Goal: Task Accomplishment & Management: Complete application form

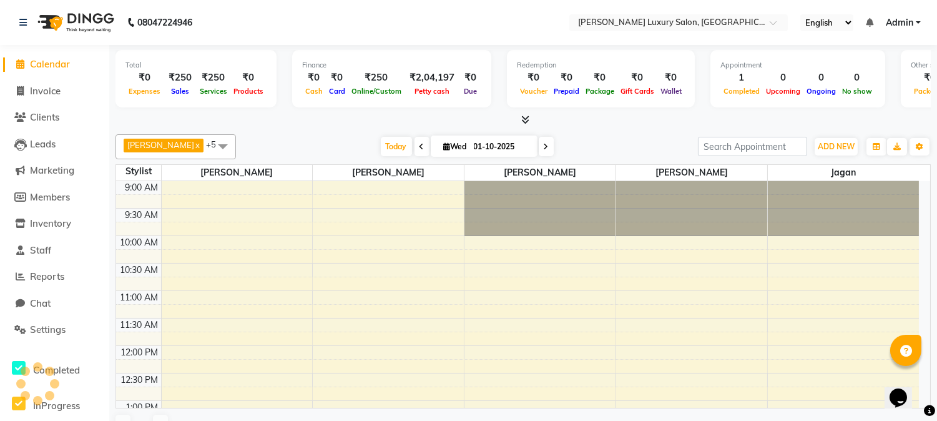
scroll to position [441, 0]
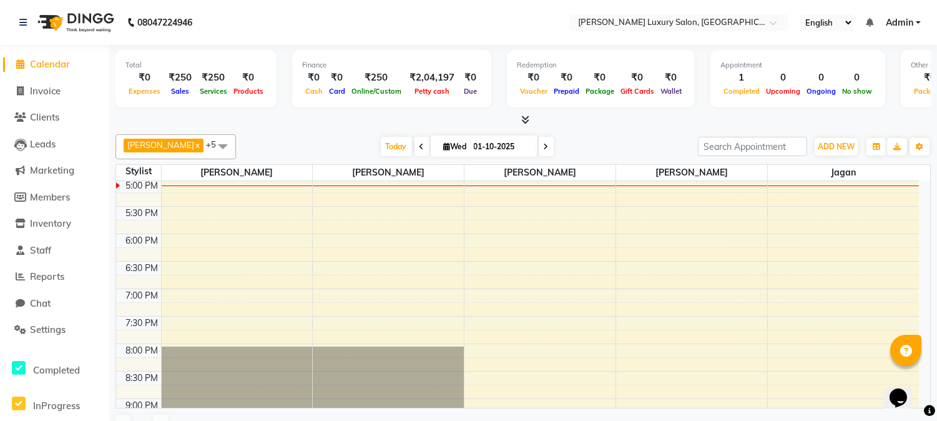
click at [47, 100] on li "Invoice" at bounding box center [54, 91] width 109 height 27
click at [44, 94] on span "Invoice" at bounding box center [45, 91] width 31 height 12
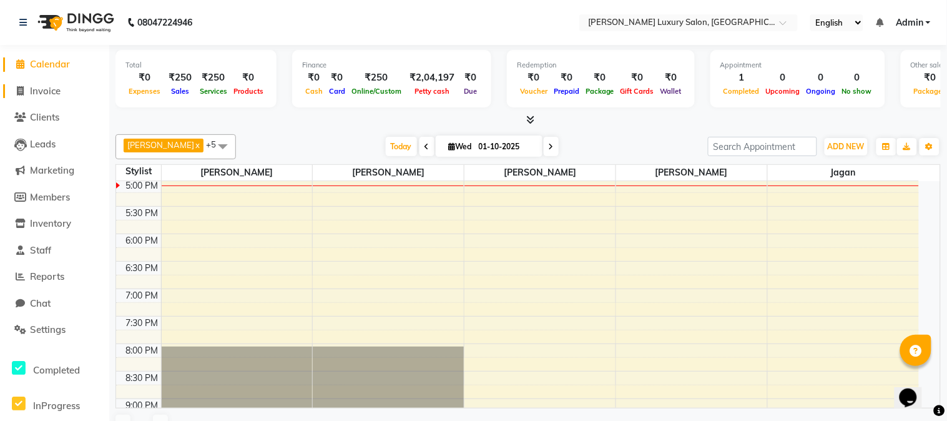
select select "service"
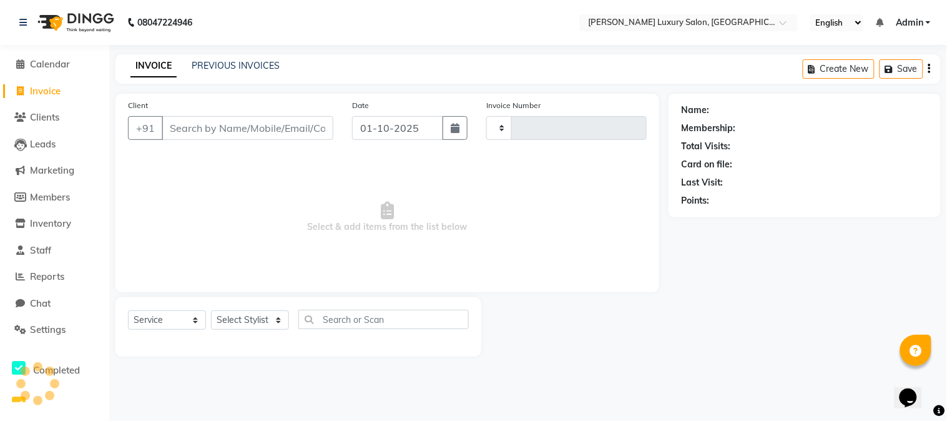
type input "2302"
select select "7752"
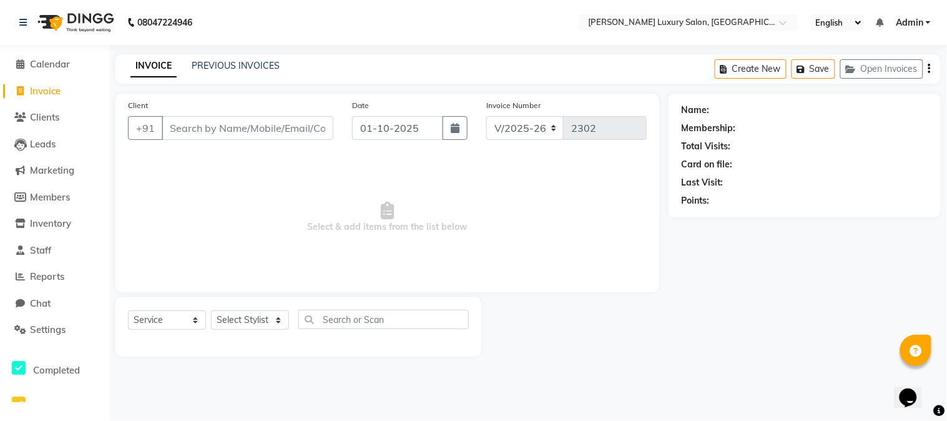
click at [247, 123] on input "Client" at bounding box center [248, 128] width 172 height 24
click at [247, 125] on input "Client" at bounding box center [248, 128] width 172 height 24
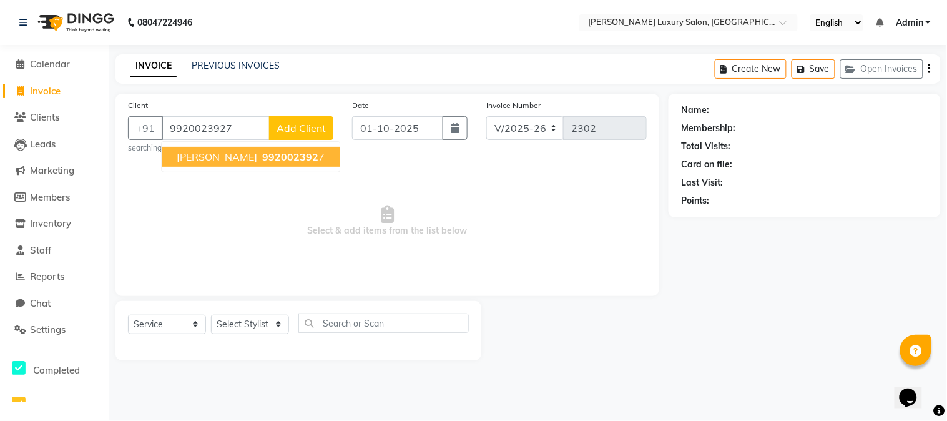
type input "9920023927"
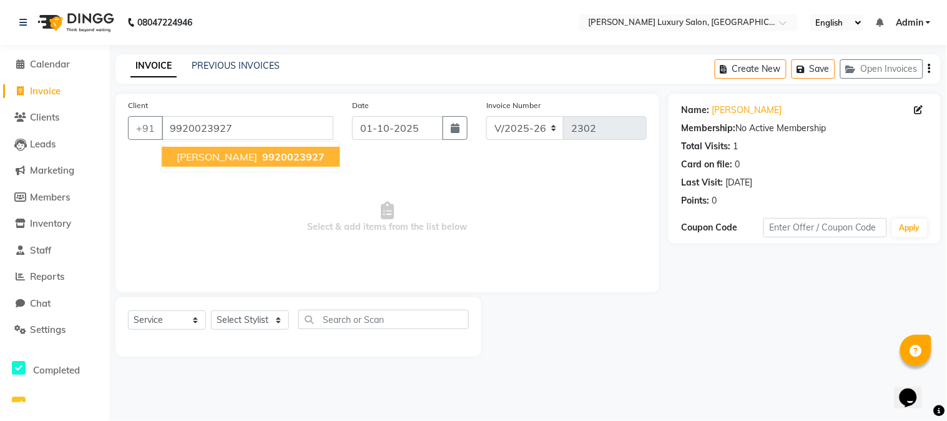
click at [202, 157] on span "[PERSON_NAME]" at bounding box center [217, 156] width 81 height 12
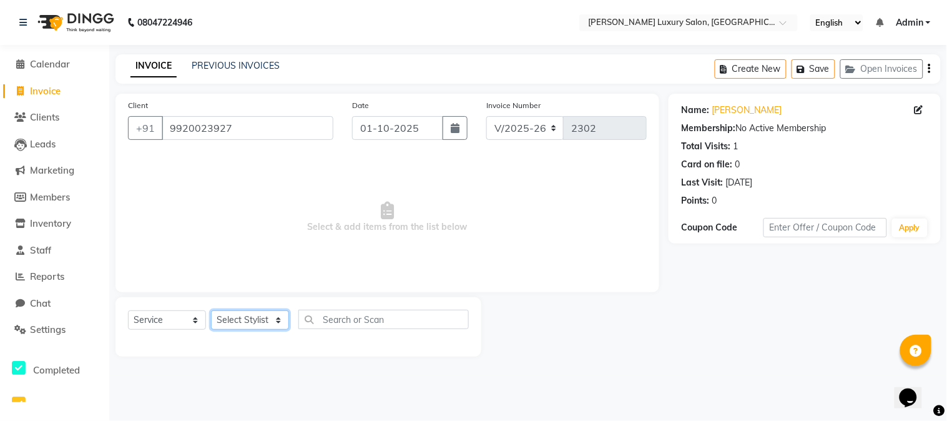
click at [268, 326] on select "Select Stylist [PERSON_NAME] [PERSON_NAME] Pol [PERSON_NAME] [PERSON_NAME] Salo…" at bounding box center [250, 319] width 78 height 19
select select "87915"
click at [211, 311] on select "Select Stylist [PERSON_NAME] [PERSON_NAME] Pol [PERSON_NAME] [PERSON_NAME] Salo…" at bounding box center [250, 319] width 78 height 19
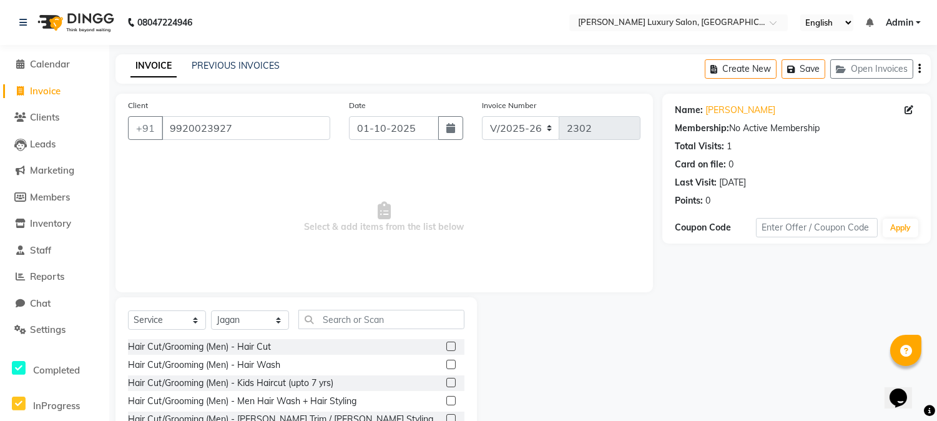
click at [446, 346] on label at bounding box center [450, 345] width 9 height 9
click at [446, 346] on input "checkbox" at bounding box center [450, 347] width 8 height 8
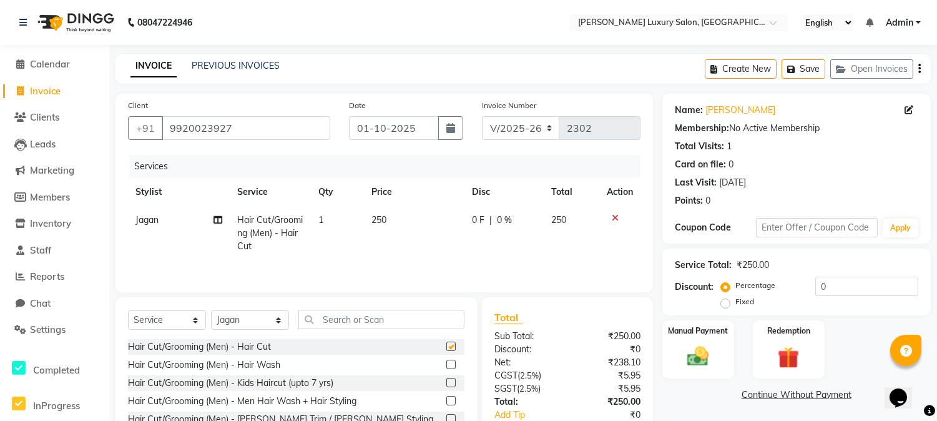
checkbox input "false"
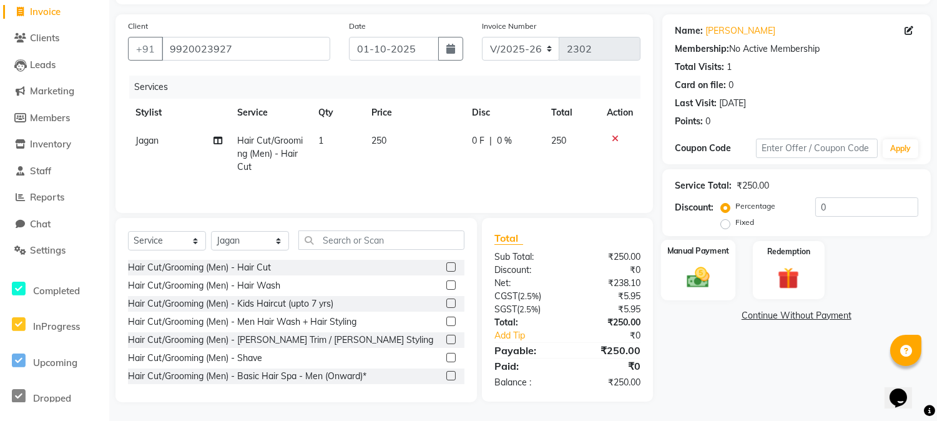
click at [715, 277] on img at bounding box center [698, 277] width 37 height 26
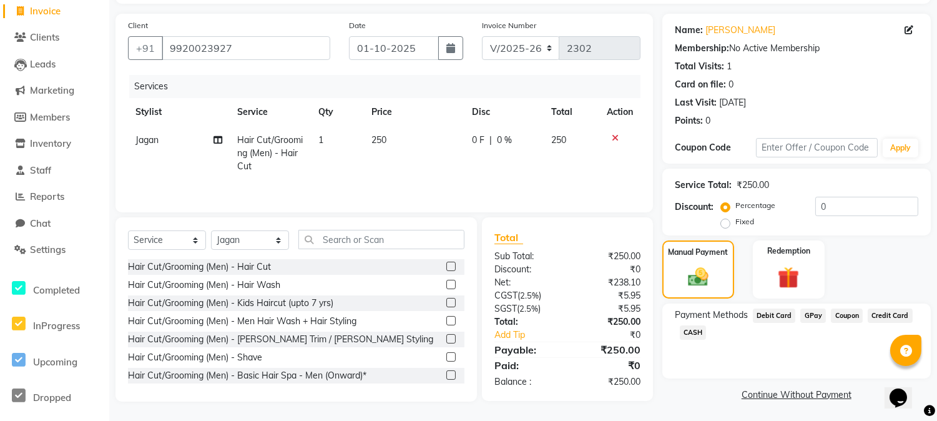
click at [814, 313] on span "GPay" at bounding box center [813, 315] width 26 height 14
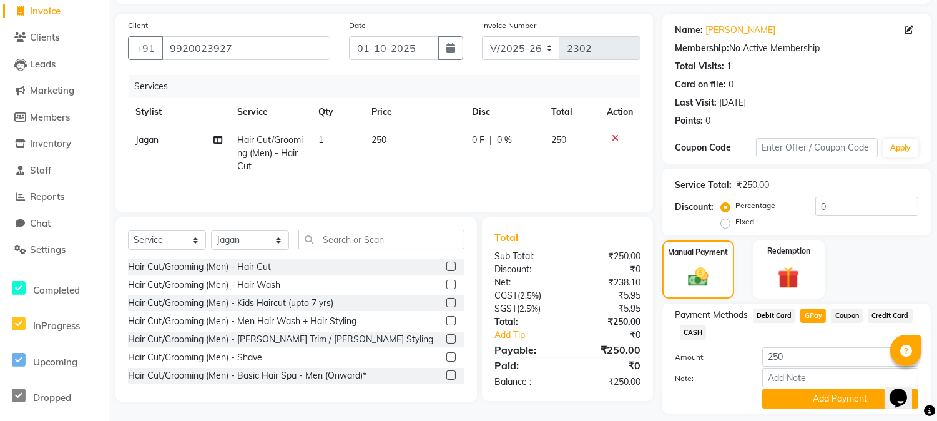
scroll to position [117, 0]
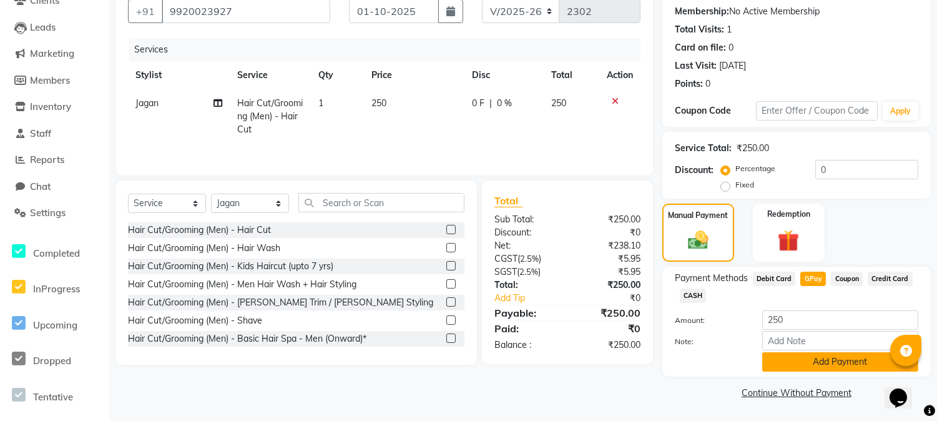
click at [797, 359] on button "Add Payment" at bounding box center [840, 361] width 156 height 19
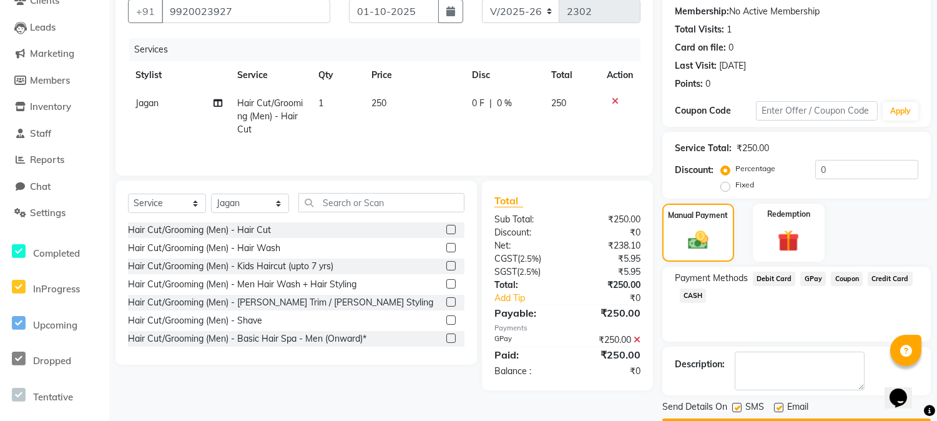
scroll to position [152, 0]
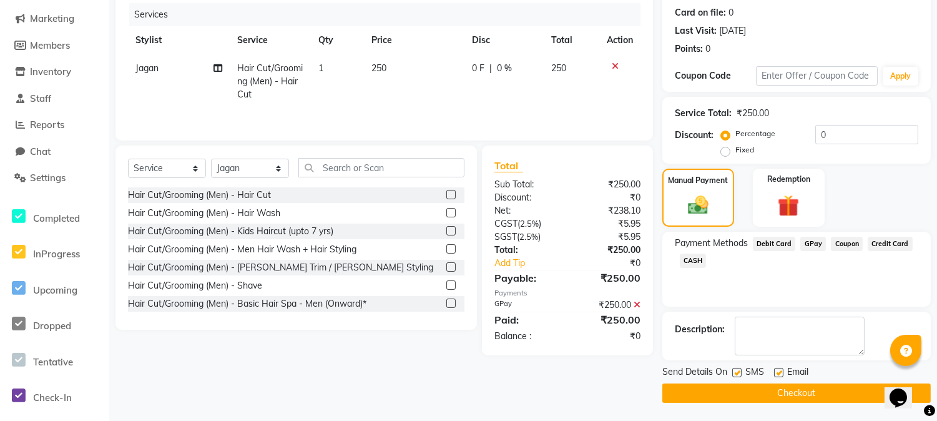
click at [812, 386] on button "Checkout" at bounding box center [796, 392] width 268 height 19
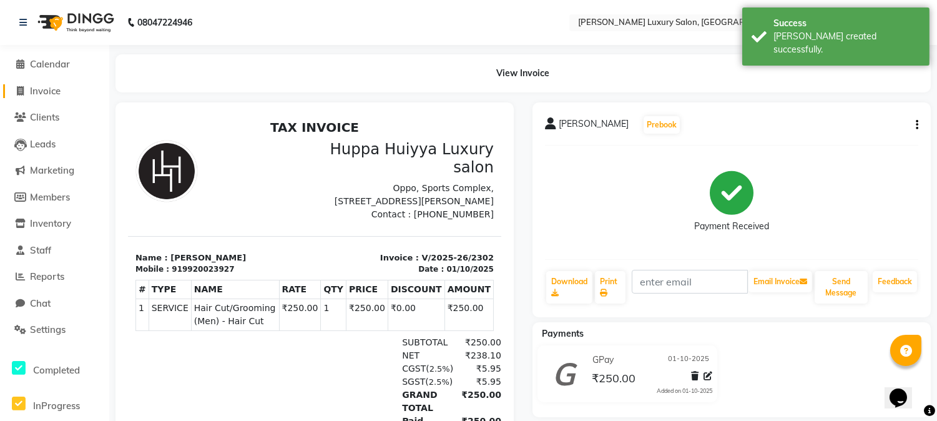
click at [38, 86] on span "Invoice" at bounding box center [45, 91] width 31 height 12
select select "service"
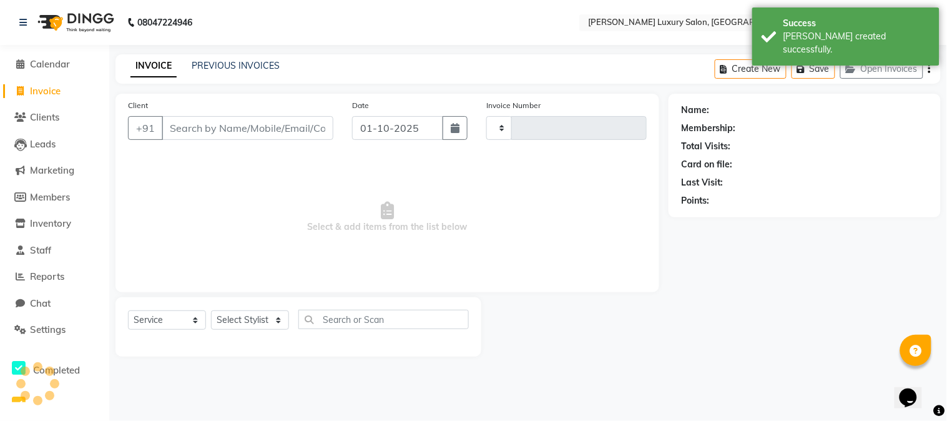
type input "2303"
select select "7752"
click at [37, 66] on span "Calendar" at bounding box center [50, 64] width 40 height 12
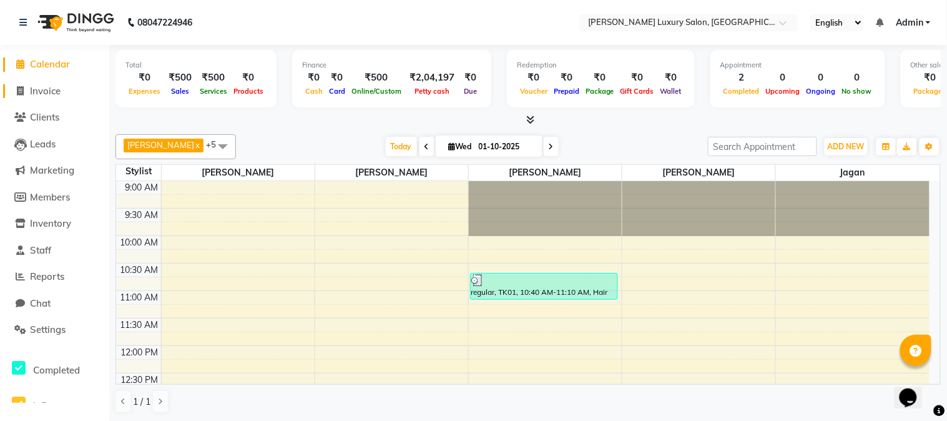
click at [45, 92] on span "Invoice" at bounding box center [45, 91] width 31 height 12
select select "7752"
select select "service"
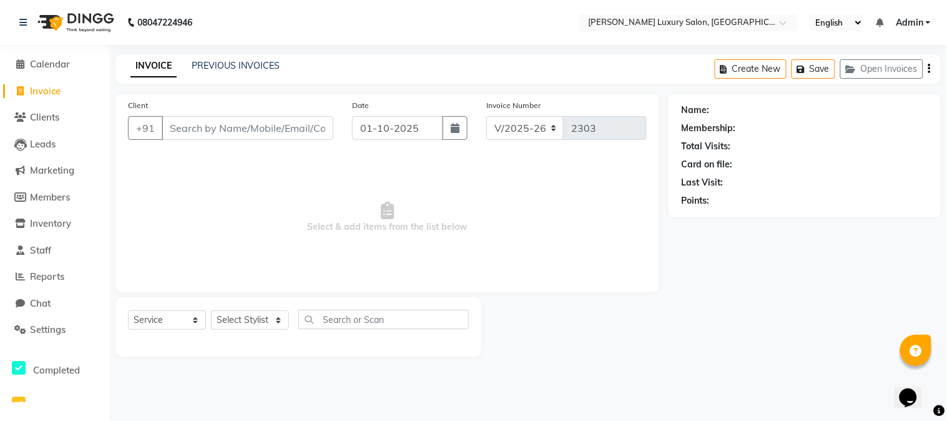
click at [284, 129] on input "Client" at bounding box center [248, 128] width 172 height 24
click at [245, 133] on input "70329267" at bounding box center [216, 128] width 108 height 24
type input "7"
click at [230, 185] on span "Select & add items from the list below" at bounding box center [387, 217] width 519 height 125
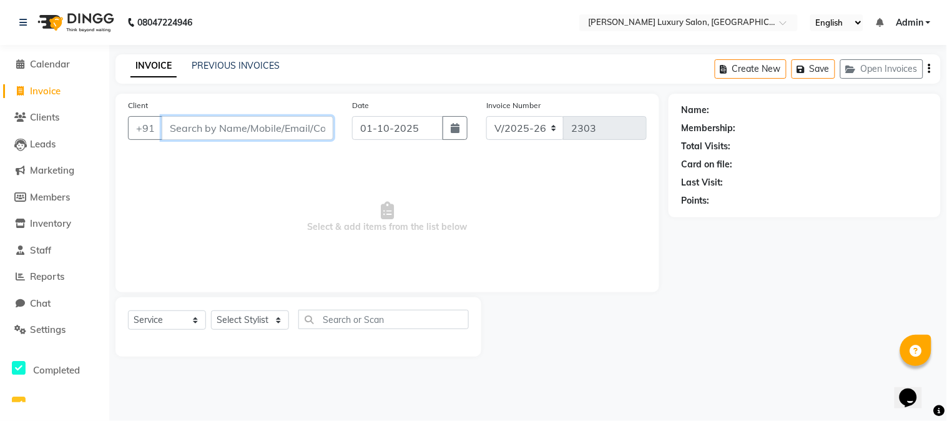
click at [245, 129] on input "Client" at bounding box center [248, 128] width 172 height 24
type input "7032926787"
click at [317, 135] on button "Add Client" at bounding box center [301, 128] width 64 height 24
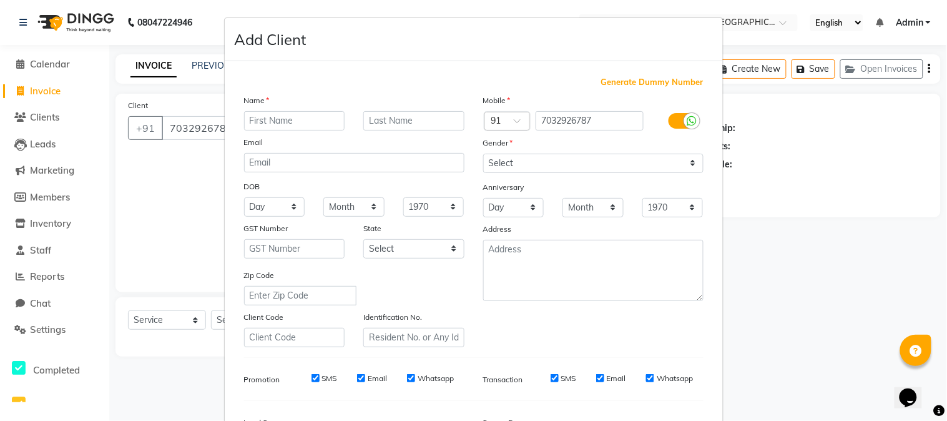
click at [325, 120] on input "text" at bounding box center [294, 120] width 101 height 19
type input "[PERSON_NAME]"
click at [587, 160] on select "Select [DEMOGRAPHIC_DATA] [DEMOGRAPHIC_DATA] Other Prefer Not To Say" at bounding box center [593, 163] width 220 height 19
select select "[DEMOGRAPHIC_DATA]"
click at [483, 154] on select "Select [DEMOGRAPHIC_DATA] [DEMOGRAPHIC_DATA] Other Prefer Not To Say" at bounding box center [593, 163] width 220 height 19
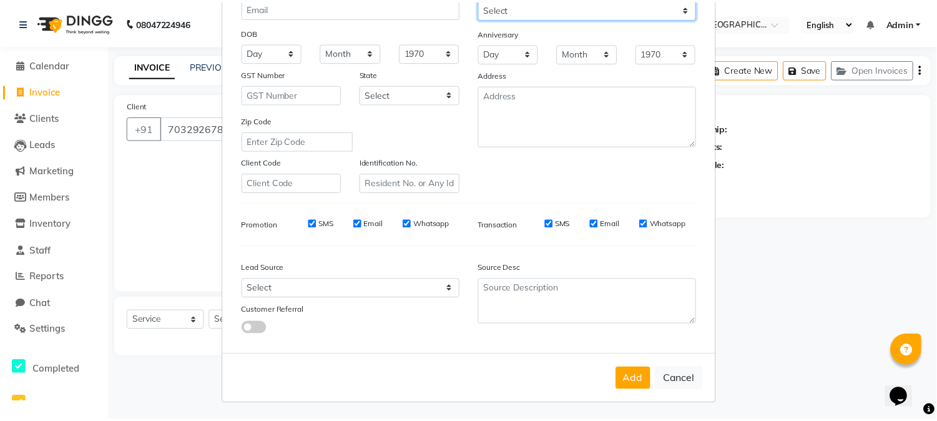
scroll to position [156, 0]
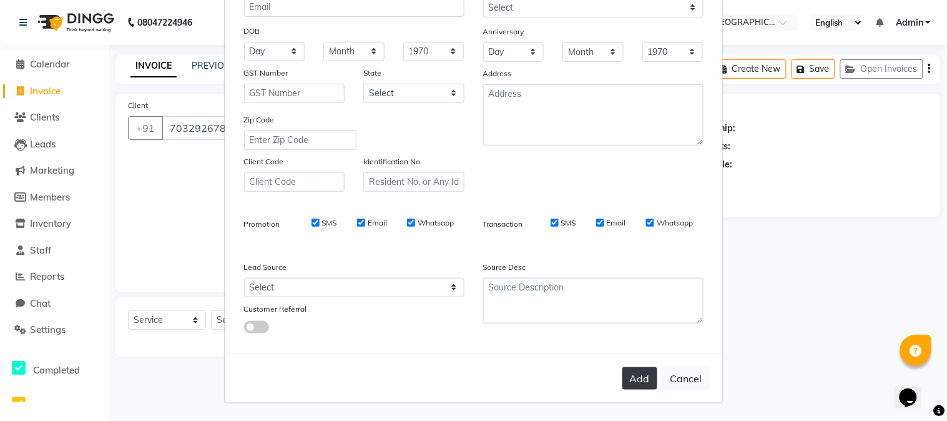
click at [632, 373] on button "Add" at bounding box center [639, 378] width 35 height 22
select select
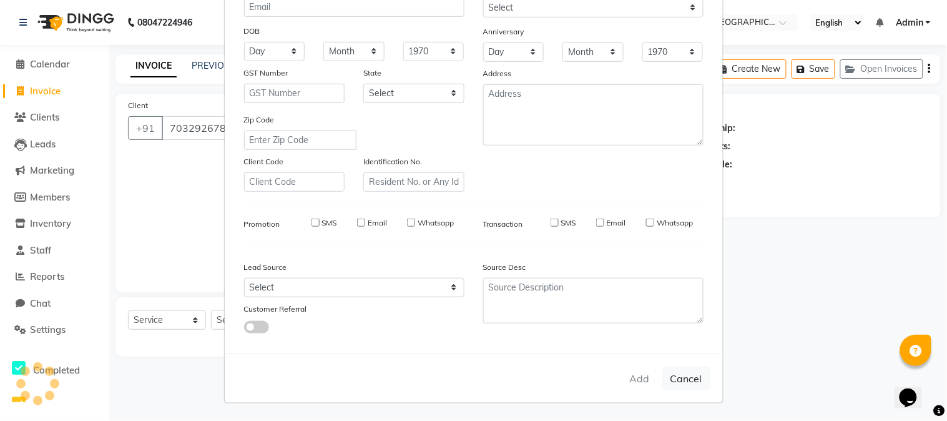
select select
checkbox input "false"
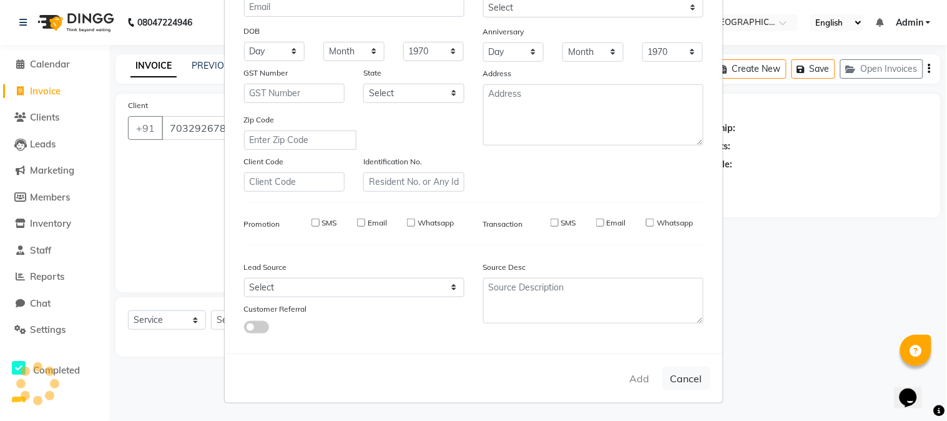
checkbox input "false"
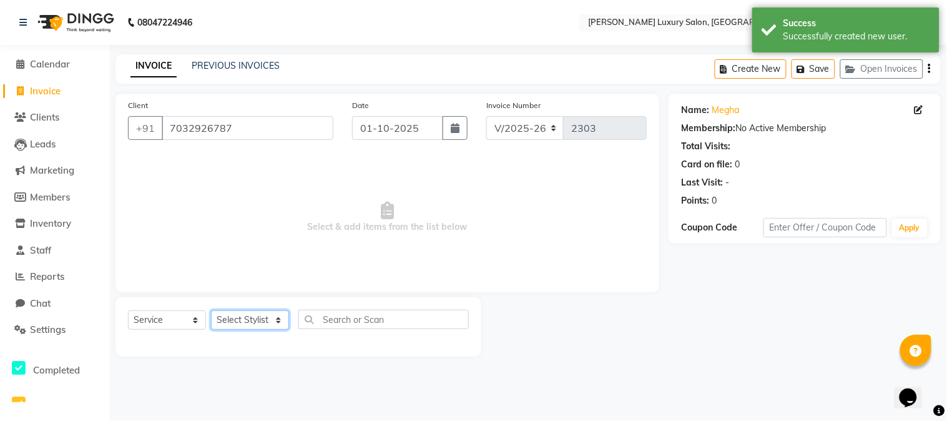
click at [251, 322] on select "Select Stylist [PERSON_NAME] [PERSON_NAME] Pol [PERSON_NAME] [PERSON_NAME] Salo…" at bounding box center [250, 319] width 78 height 19
select select "69299"
click at [211, 311] on select "Select Stylist [PERSON_NAME] [PERSON_NAME] Pol [PERSON_NAME] [PERSON_NAME] Salo…" at bounding box center [250, 319] width 78 height 19
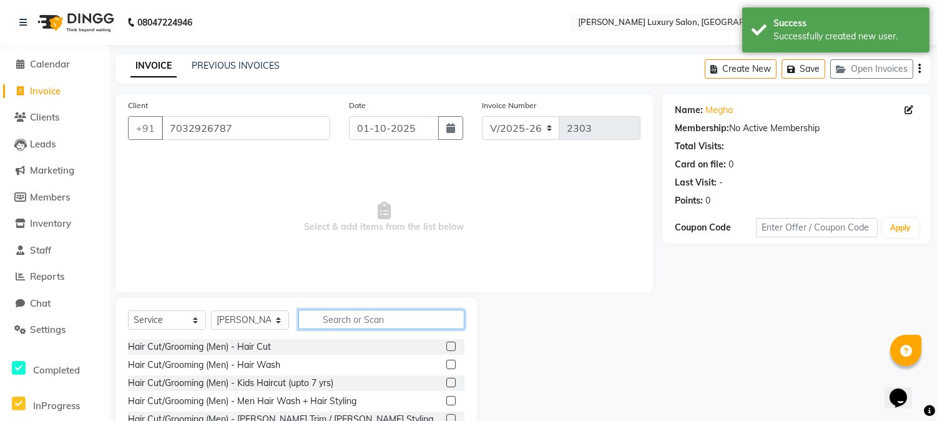
click at [340, 321] on input "text" at bounding box center [381, 319] width 166 height 19
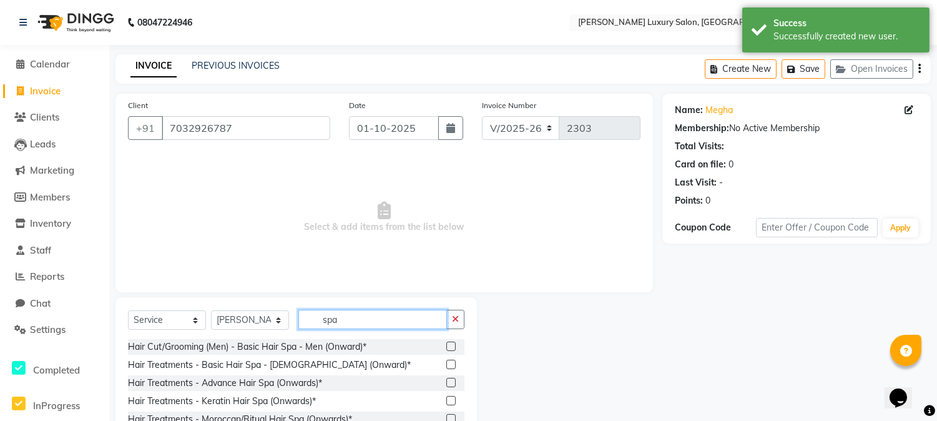
type input "spa"
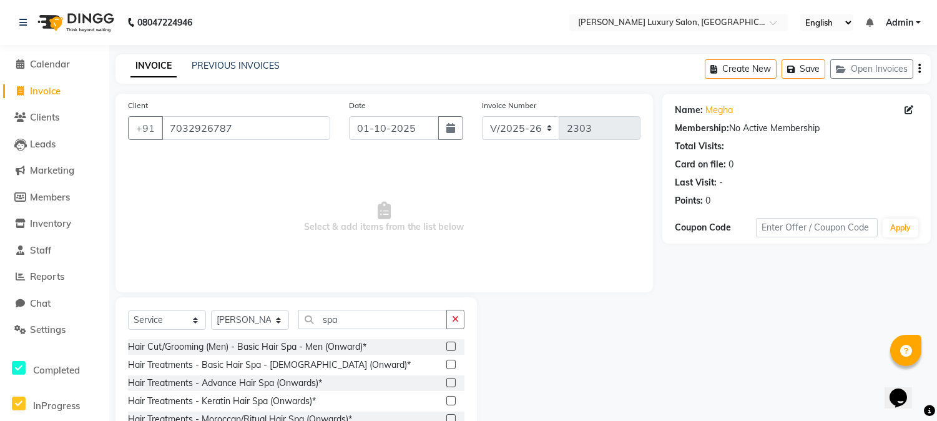
click at [446, 360] on label at bounding box center [450, 364] width 9 height 9
click at [446, 361] on input "checkbox" at bounding box center [450, 365] width 8 height 8
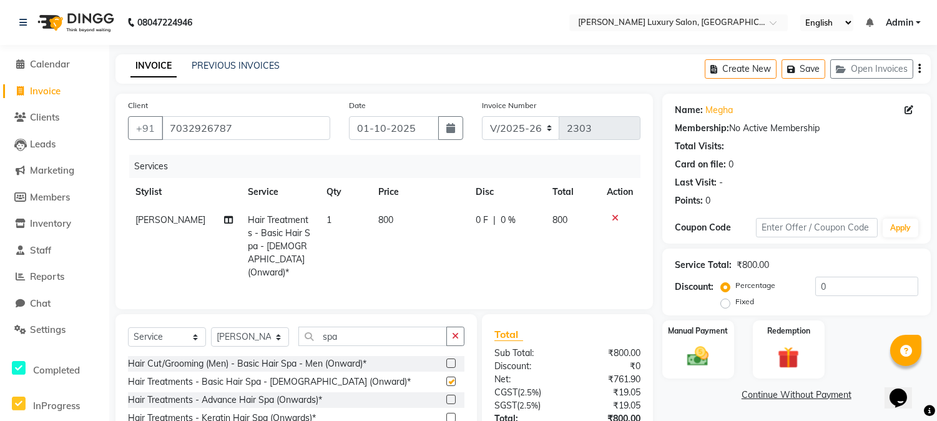
checkbox input "false"
click at [713, 361] on img at bounding box center [698, 356] width 37 height 26
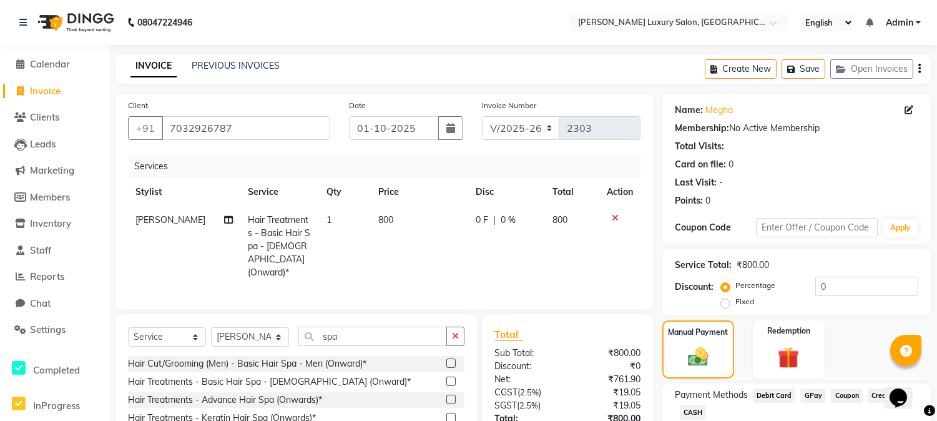
scroll to position [94, 0]
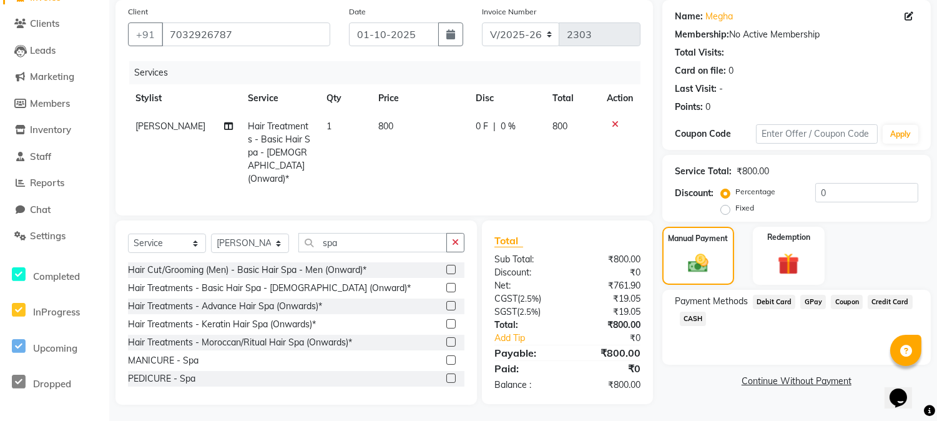
click at [805, 300] on span "GPay" at bounding box center [813, 302] width 26 height 14
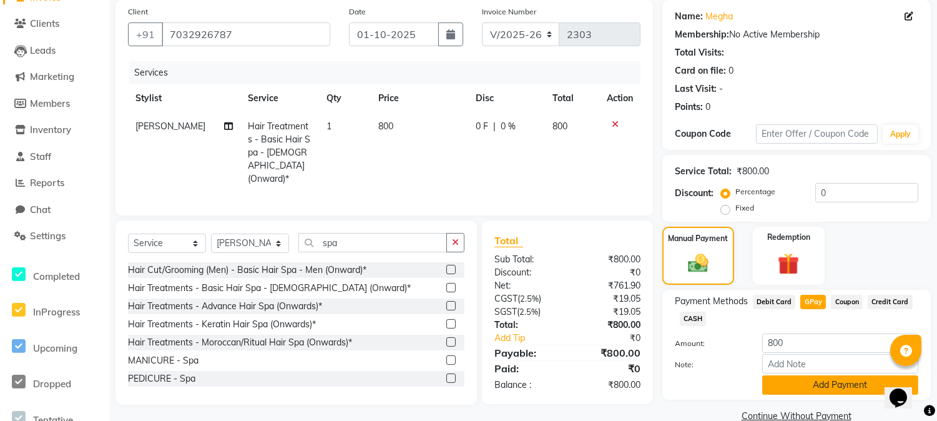
click at [827, 383] on button "Add Payment" at bounding box center [840, 384] width 156 height 19
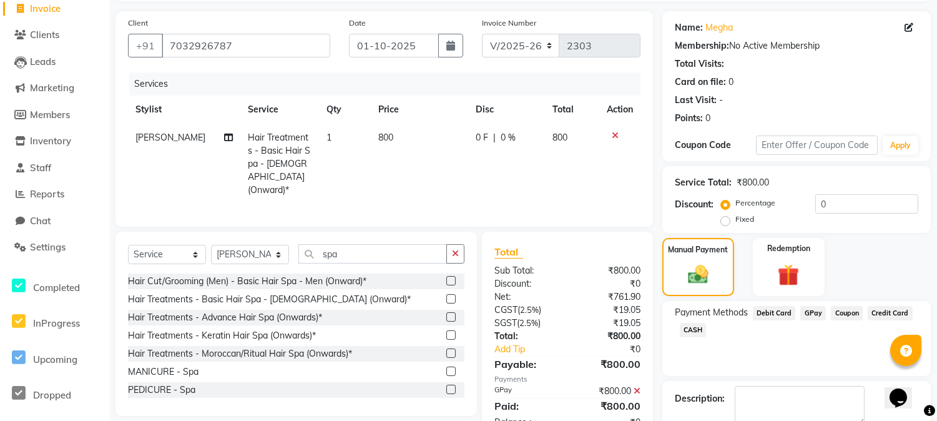
scroll to position [152, 0]
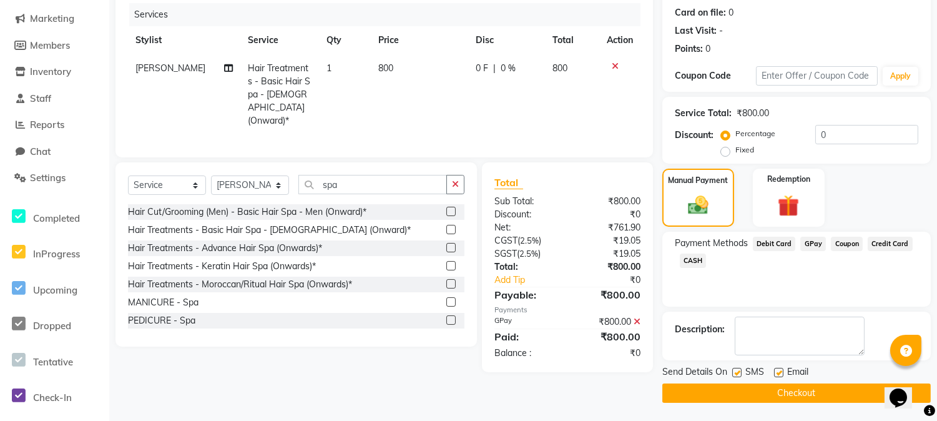
click at [825, 381] on div "Send Details On SMS Email Checkout" at bounding box center [796, 383] width 268 height 37
click at [823, 386] on button "Checkout" at bounding box center [796, 392] width 268 height 19
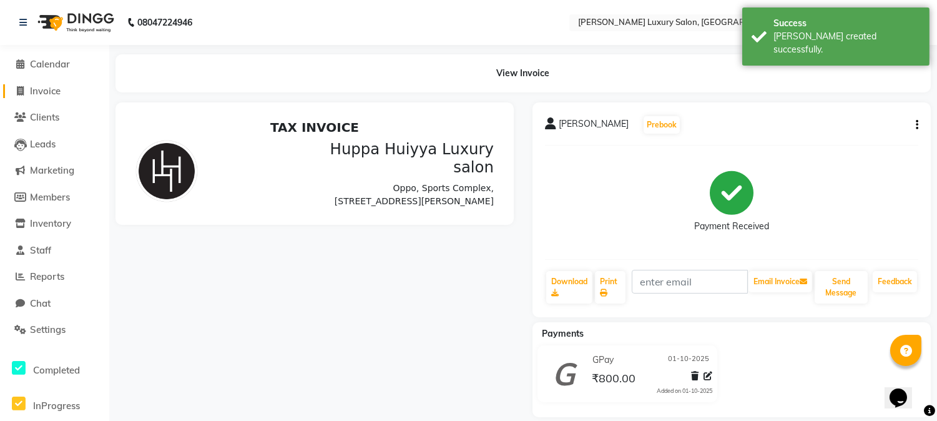
click at [33, 91] on span "Invoice" at bounding box center [45, 91] width 31 height 12
select select "7752"
select select "service"
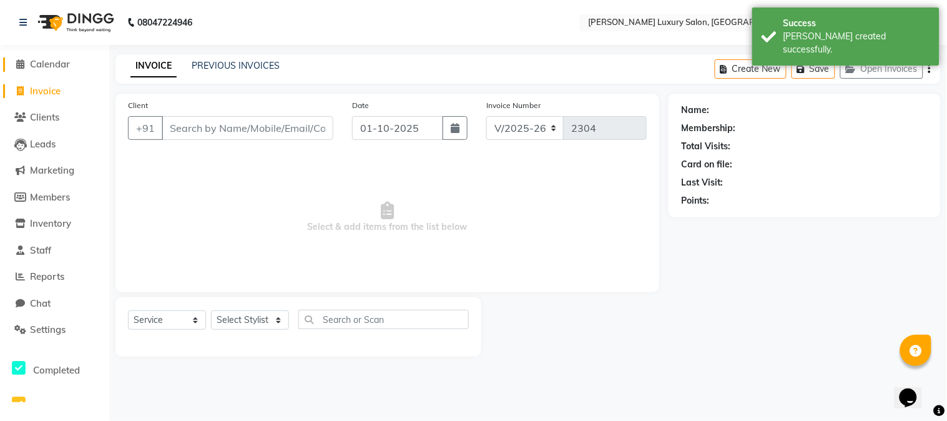
click at [40, 69] on span "Calendar" at bounding box center [50, 64] width 40 height 12
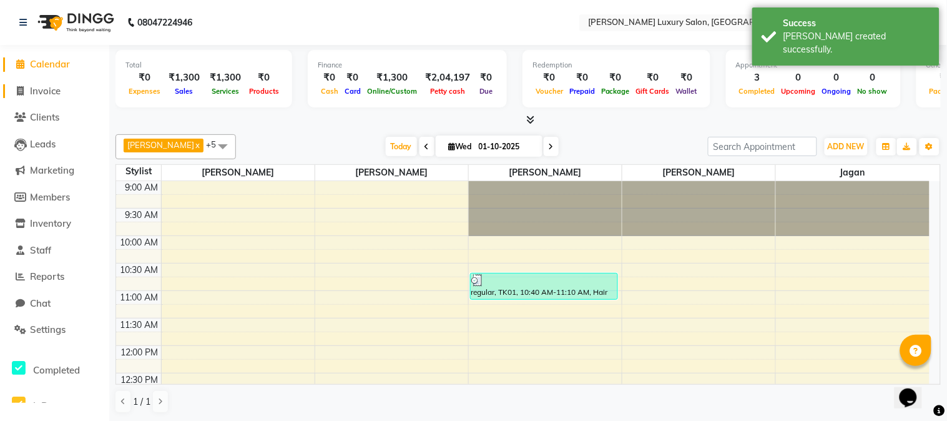
click at [42, 85] on span "Invoice" at bounding box center [45, 91] width 31 height 12
select select "7752"
select select "service"
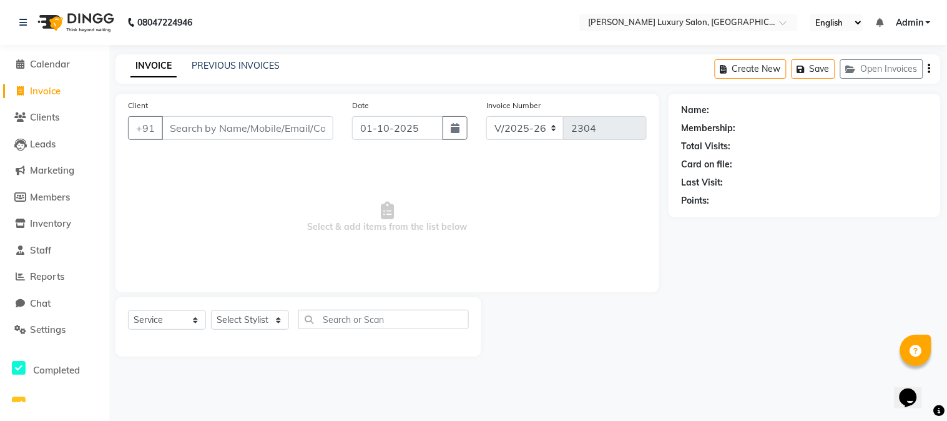
click at [209, 125] on input "Client" at bounding box center [248, 128] width 172 height 24
click at [212, 125] on input "Client" at bounding box center [248, 128] width 172 height 24
click at [47, 66] on span "Calendar" at bounding box center [50, 64] width 40 height 12
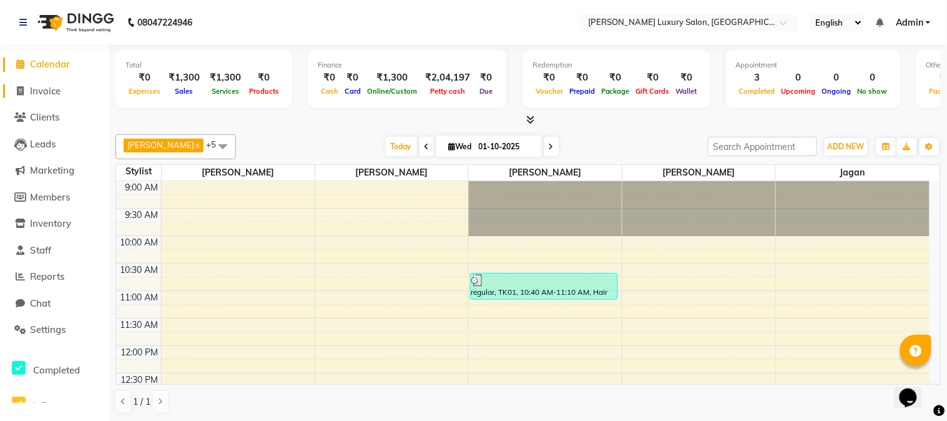
click at [57, 91] on span "Invoice" at bounding box center [45, 91] width 31 height 12
select select "service"
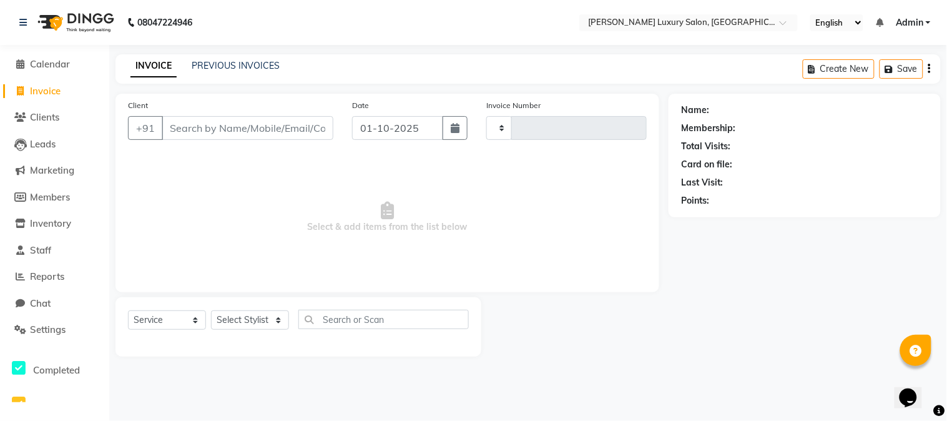
type input "2304"
select select "7752"
click at [55, 66] on span "Calendar" at bounding box center [50, 64] width 40 height 12
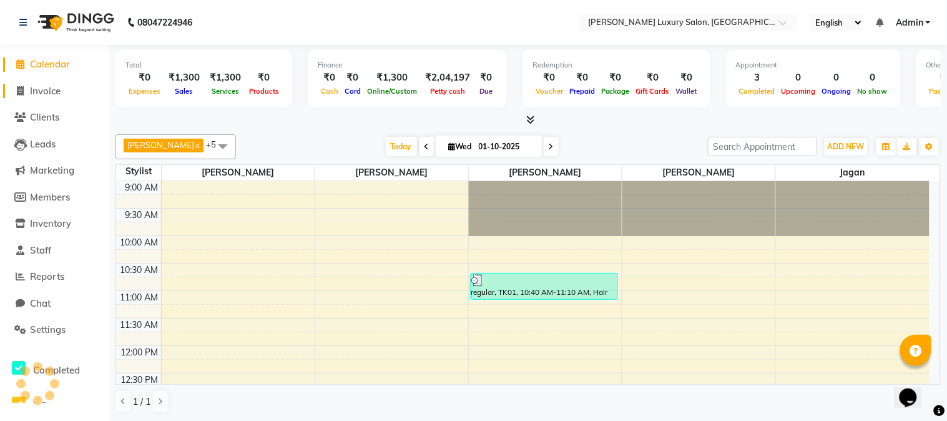
click at [58, 86] on span "Invoice" at bounding box center [45, 91] width 31 height 12
select select "service"
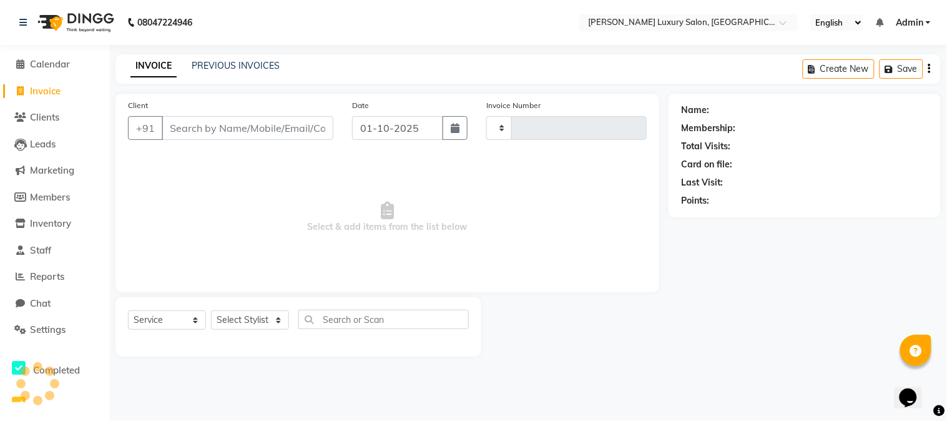
type input "2304"
select select "7752"
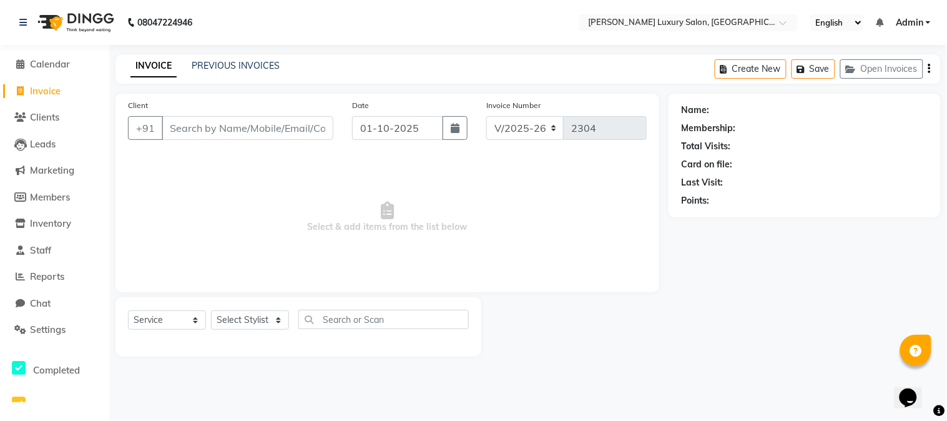
click at [180, 125] on input "Client" at bounding box center [248, 128] width 172 height 24
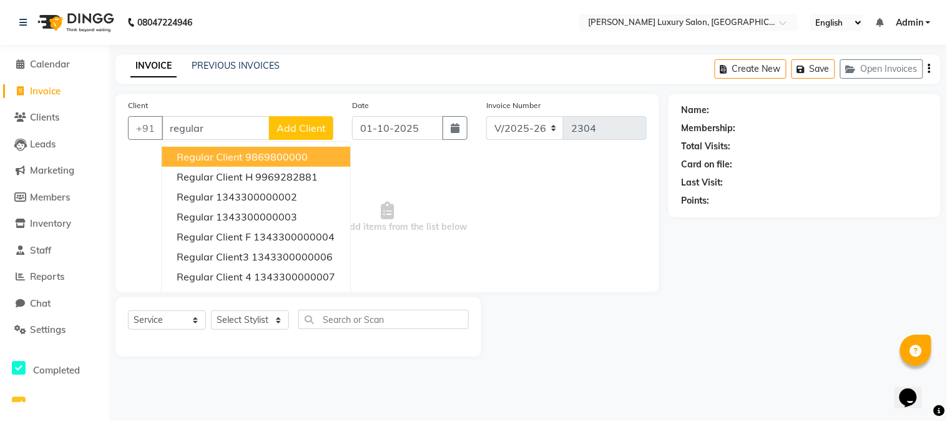
click at [225, 156] on span "Regular Client" at bounding box center [210, 156] width 66 height 12
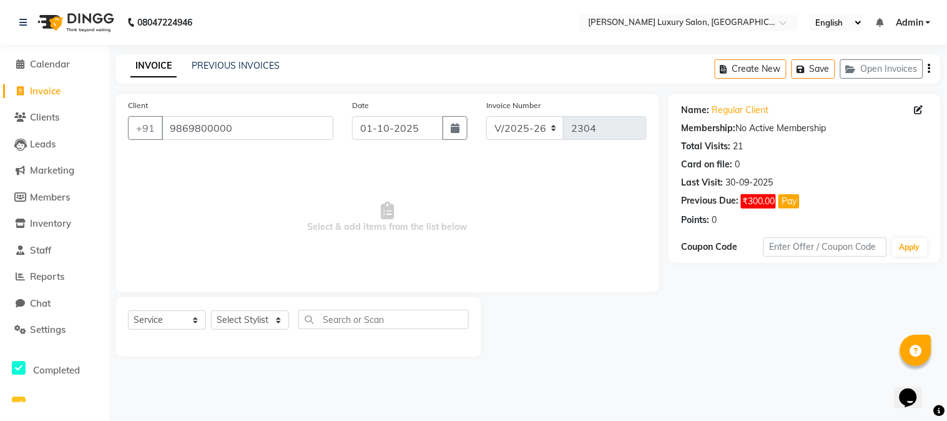
click at [288, 110] on div "Client [PHONE_NUMBER]" at bounding box center [231, 124] width 224 height 51
click at [270, 130] on input "9869800000" at bounding box center [248, 128] width 172 height 24
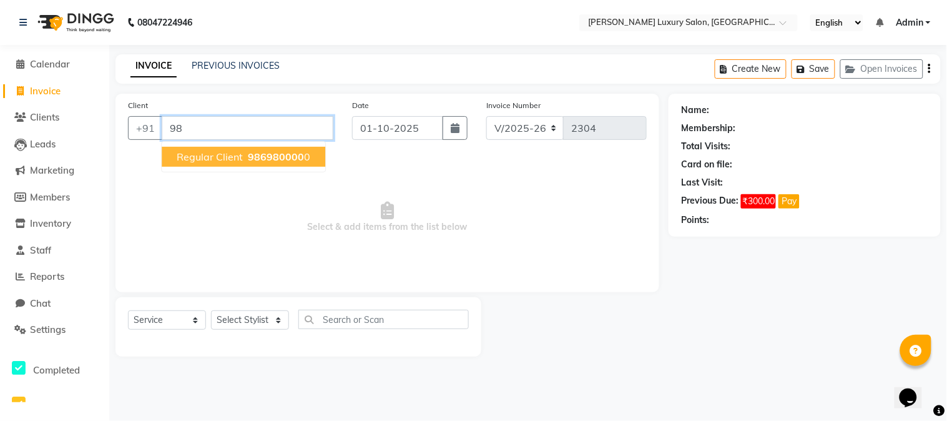
type input "9"
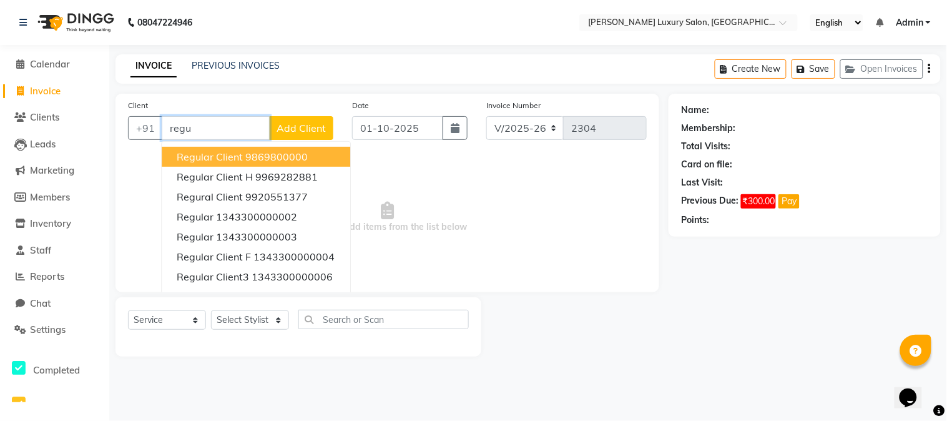
click at [282, 152] on ngb-highlight "9869800000" at bounding box center [276, 156] width 62 height 12
type input "9869800000"
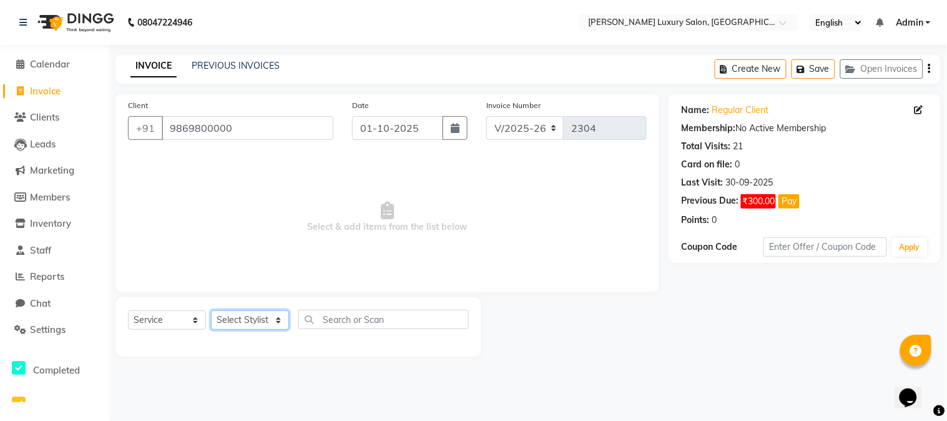
click at [265, 310] on select "Select Stylist [PERSON_NAME] [PERSON_NAME] Pol [PERSON_NAME] [PERSON_NAME] Salo…" at bounding box center [250, 319] width 78 height 19
select select "93091"
click at [211, 311] on select "Select Stylist [PERSON_NAME] [PERSON_NAME] Pol [PERSON_NAME] [PERSON_NAME] Salo…" at bounding box center [250, 319] width 78 height 19
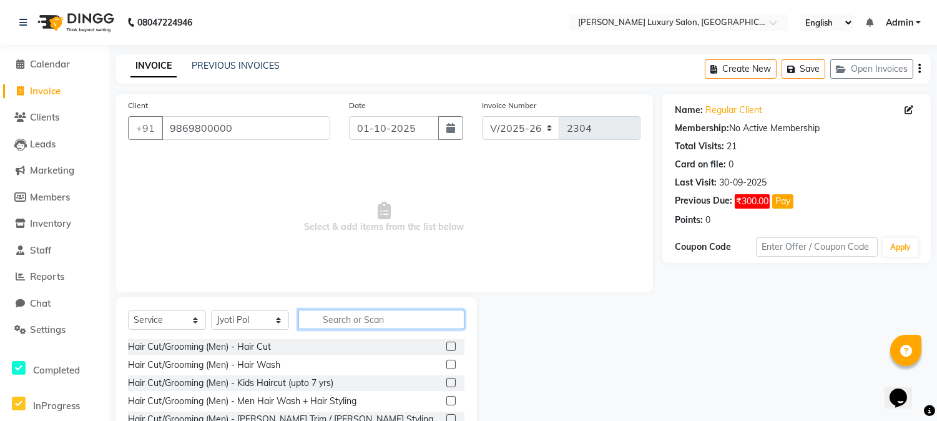
click at [379, 323] on input "text" at bounding box center [381, 319] width 166 height 19
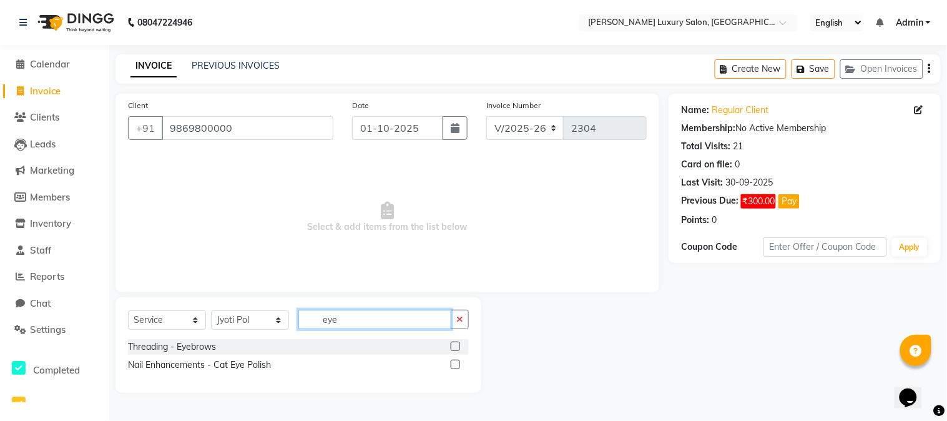
type input "eye"
click at [451, 343] on label at bounding box center [455, 345] width 9 height 9
click at [451, 343] on input "checkbox" at bounding box center [455, 347] width 8 height 8
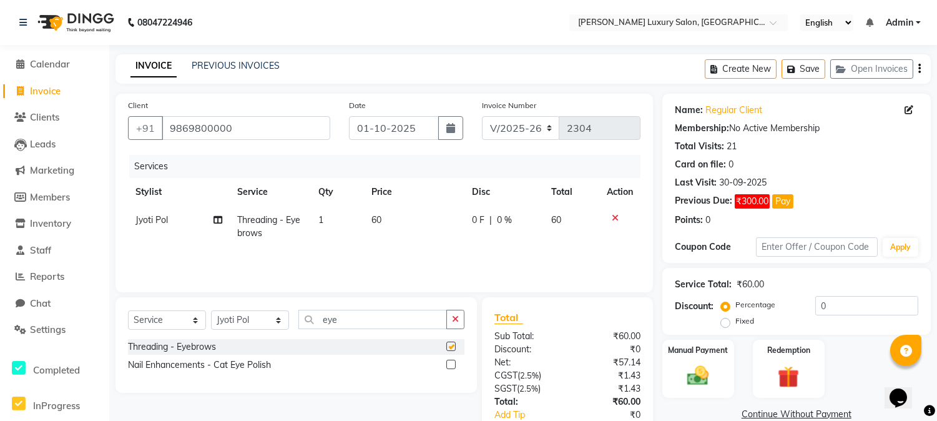
checkbox input "false"
click at [712, 368] on img at bounding box center [698, 376] width 37 height 26
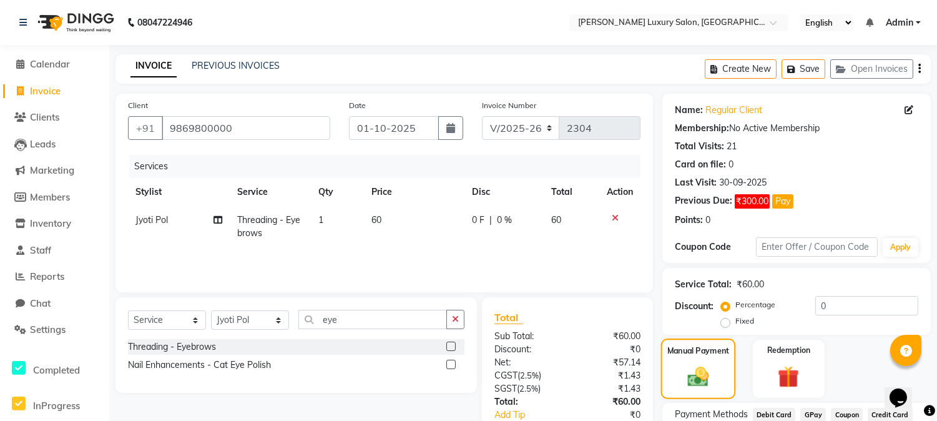
scroll to position [69, 0]
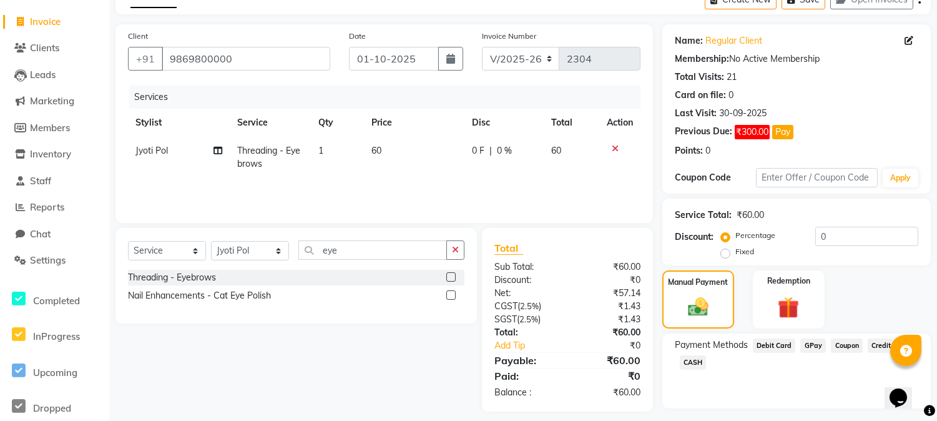
click at [813, 345] on span "GPay" at bounding box center [813, 345] width 26 height 14
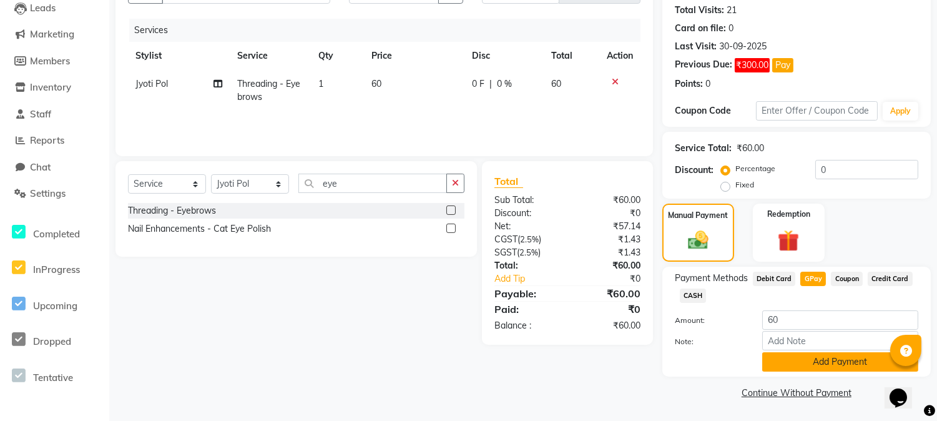
click at [802, 360] on button "Add Payment" at bounding box center [840, 361] width 156 height 19
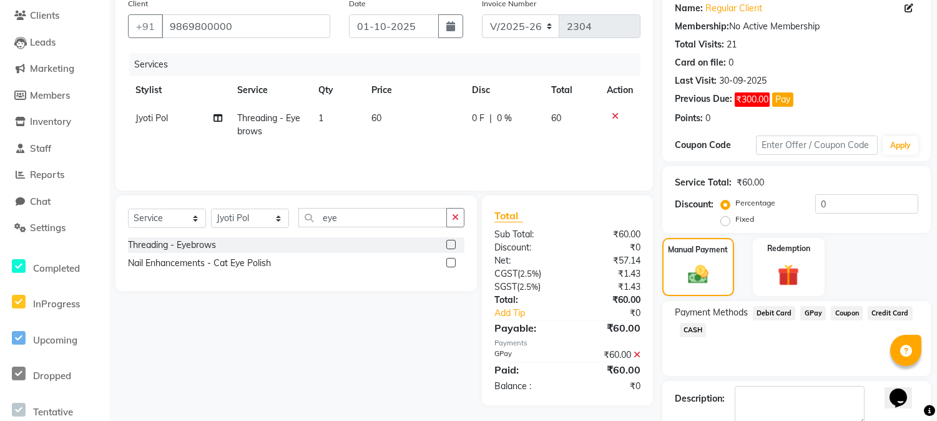
scroll to position [171, 0]
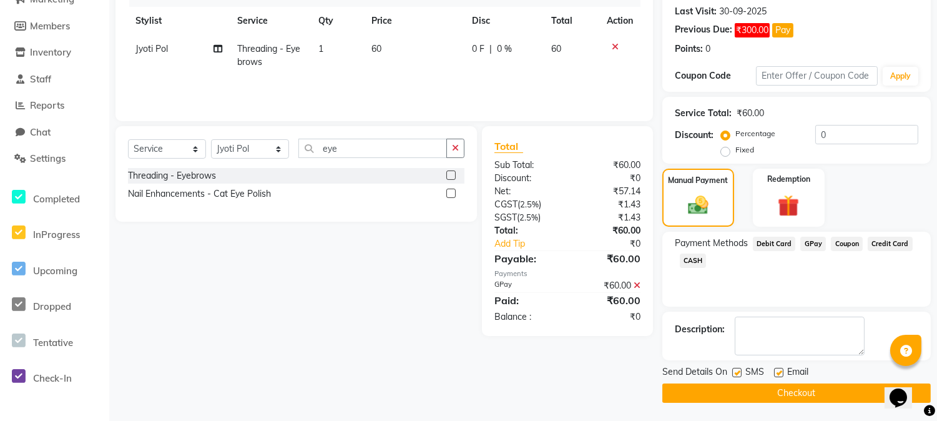
click at [815, 397] on button "Checkout" at bounding box center [796, 392] width 268 height 19
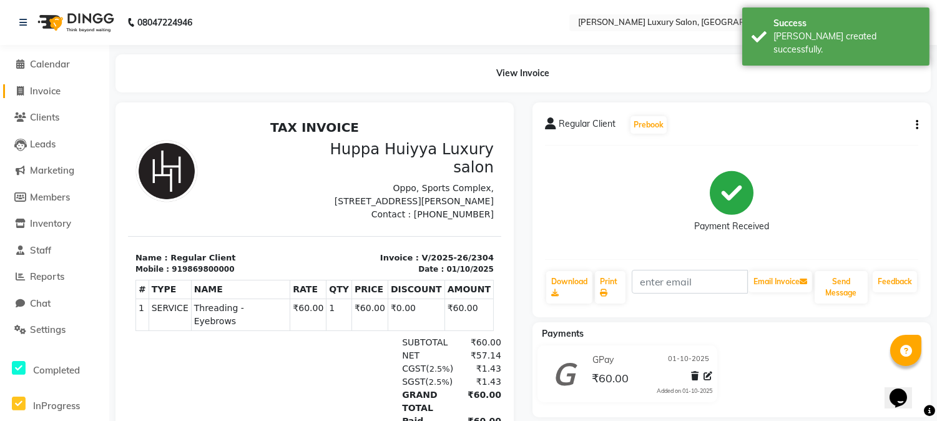
click at [54, 90] on span "Invoice" at bounding box center [45, 91] width 31 height 12
select select "service"
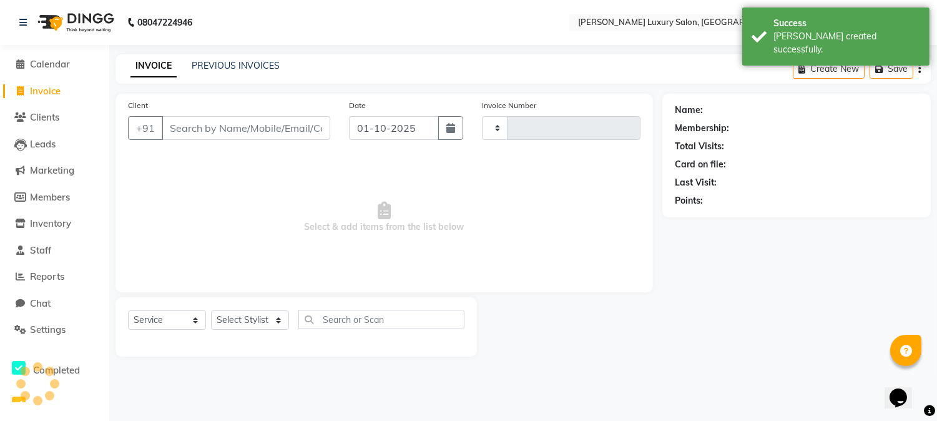
type input "2305"
select select "7752"
